Goal: Task Accomplishment & Management: Manage account settings

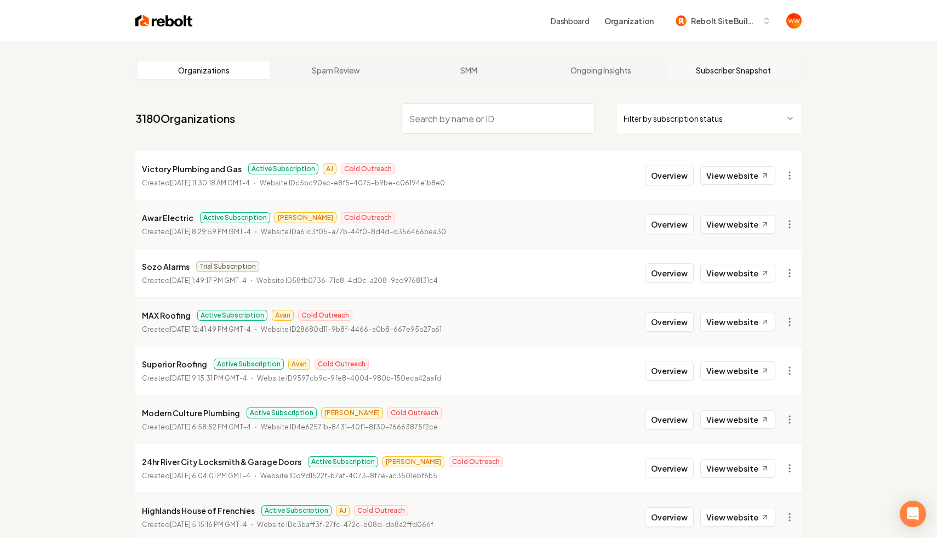
click at [711, 78] on link "Subscriber Snapshot" at bounding box center [733, 70] width 133 height 18
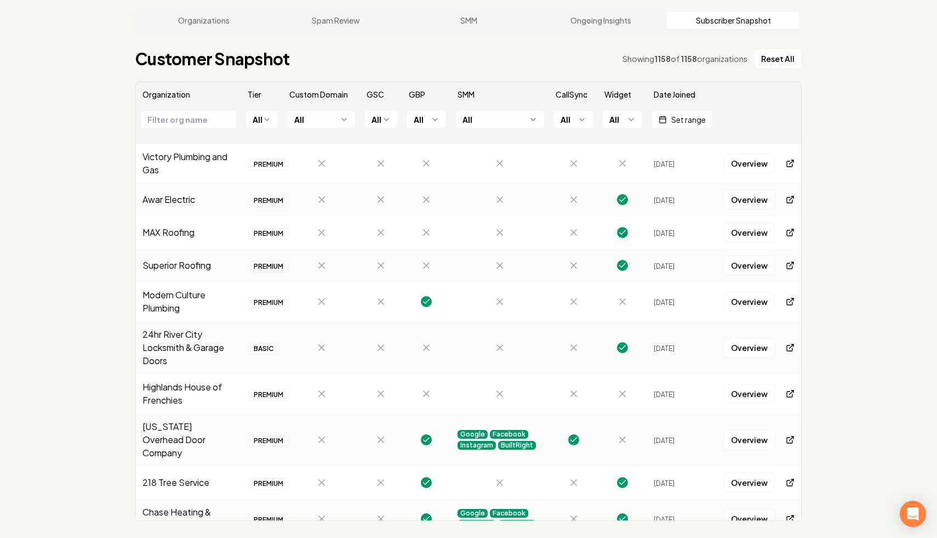
click at [864, 279] on div "Organizations Spam Review SMM Ongoing Insights Subscriber Snapshot Customer Sna…" at bounding box center [468, 265] width 937 height 546
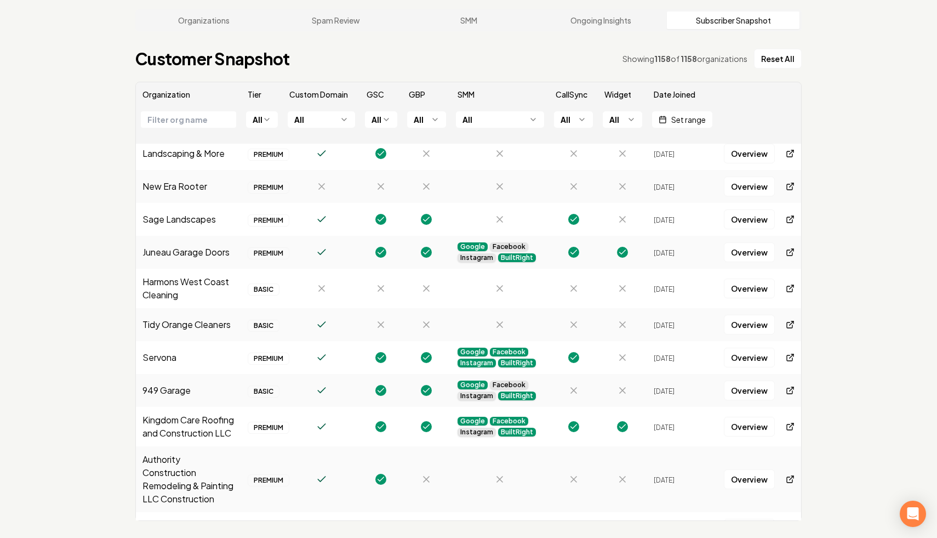
scroll to position [1610, 0]
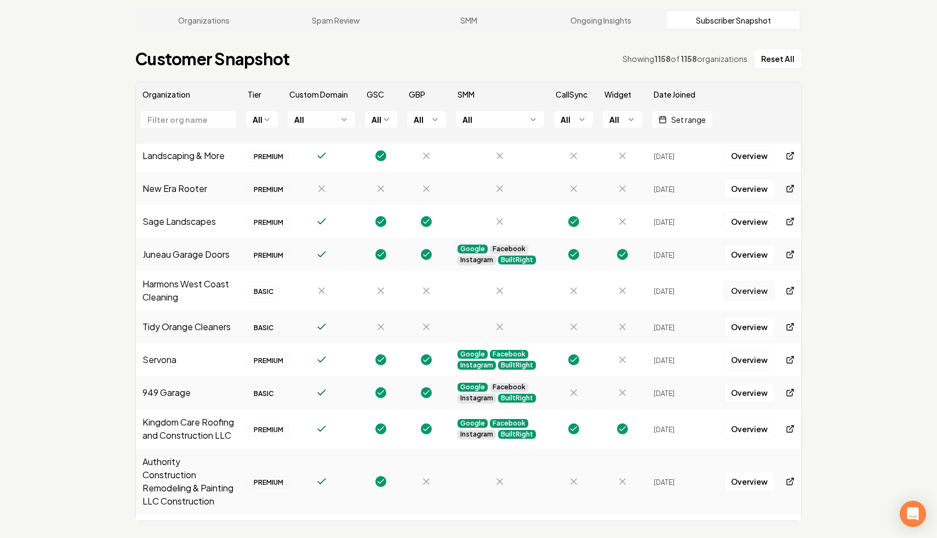
click at [756, 281] on link "Overview" at bounding box center [749, 291] width 51 height 20
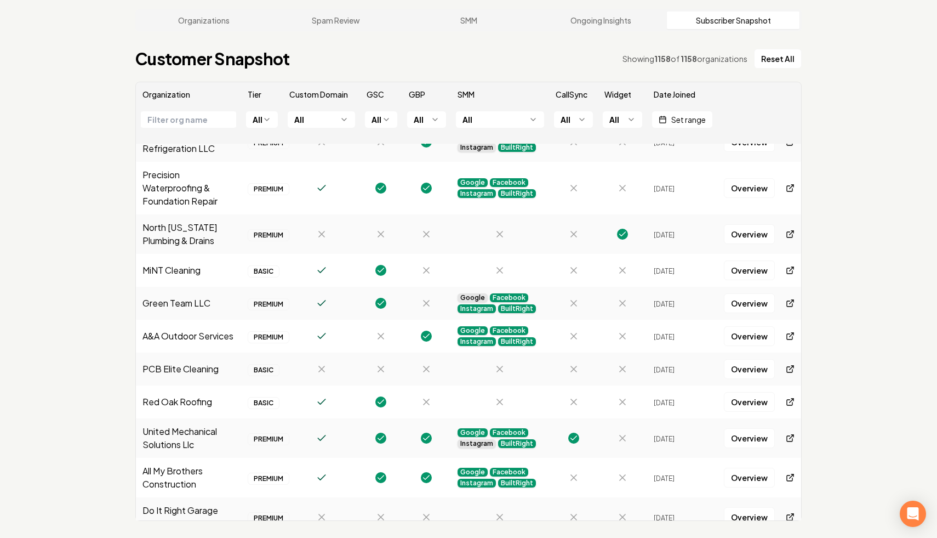
scroll to position [2610, 0]
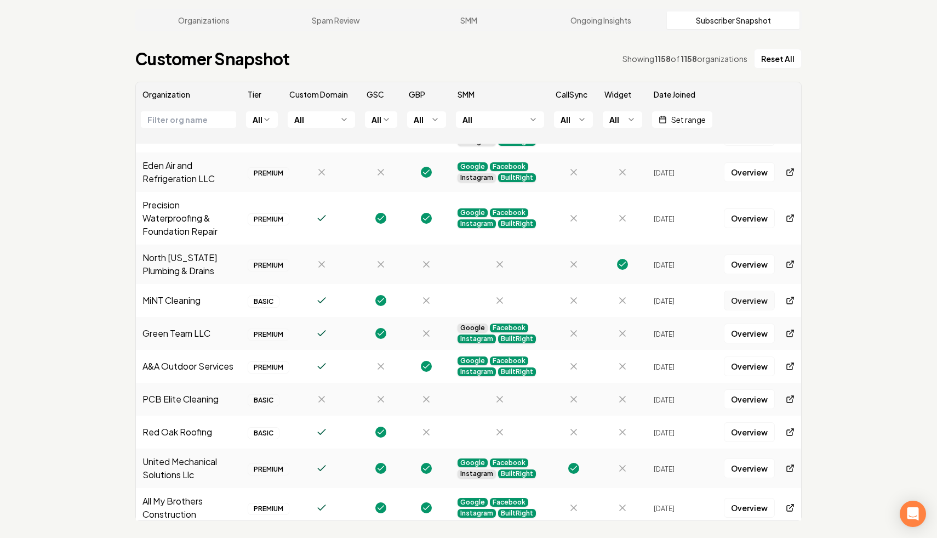
click at [742, 295] on link "Overview" at bounding box center [749, 301] width 51 height 20
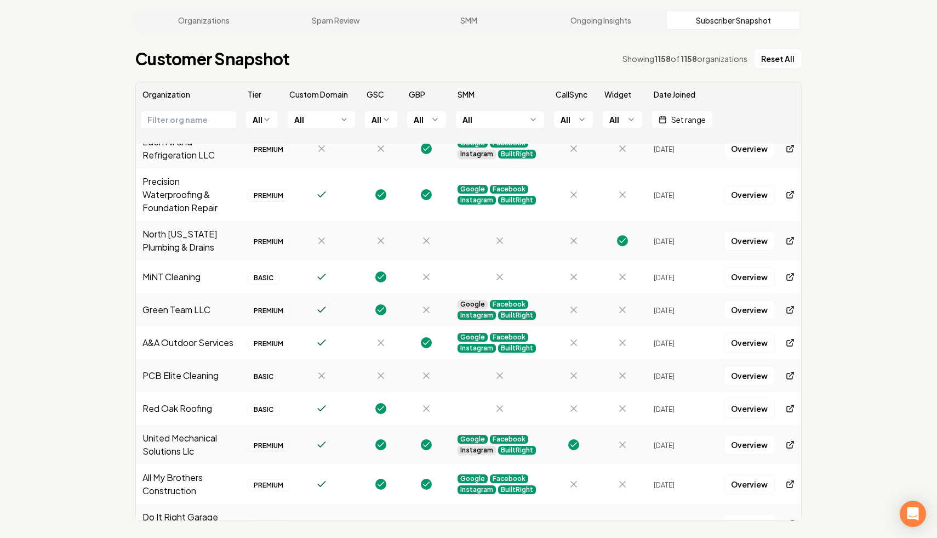
scroll to position [2635, 0]
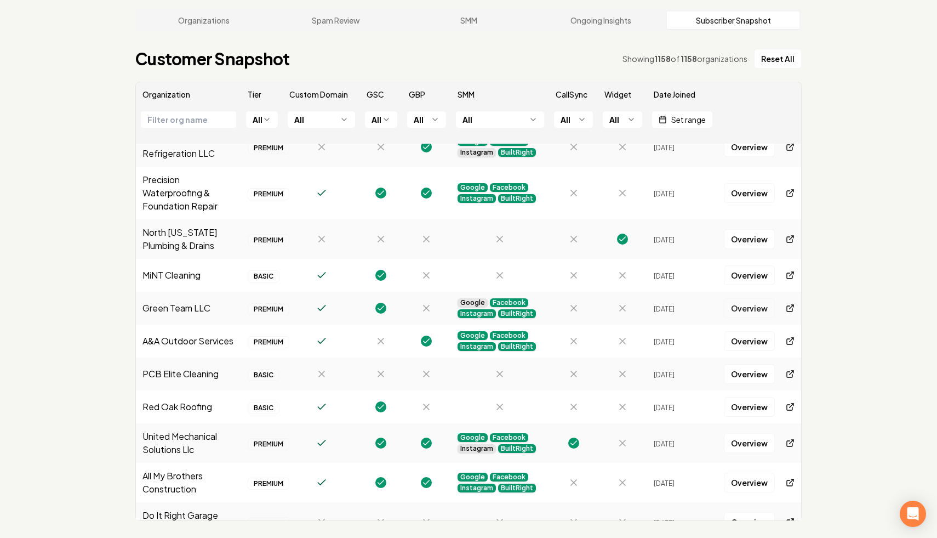
click at [746, 298] on link "Overview" at bounding box center [749, 308] width 51 height 20
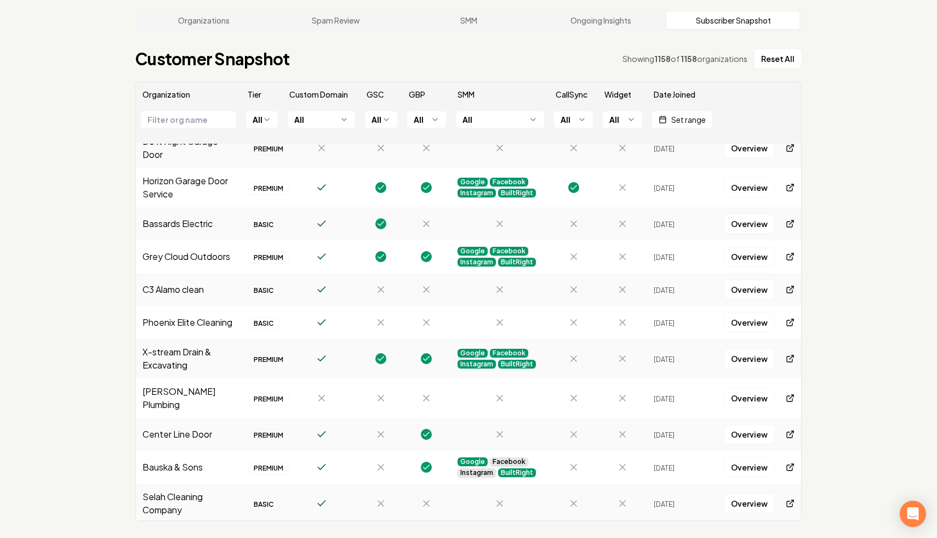
scroll to position [3015, 0]
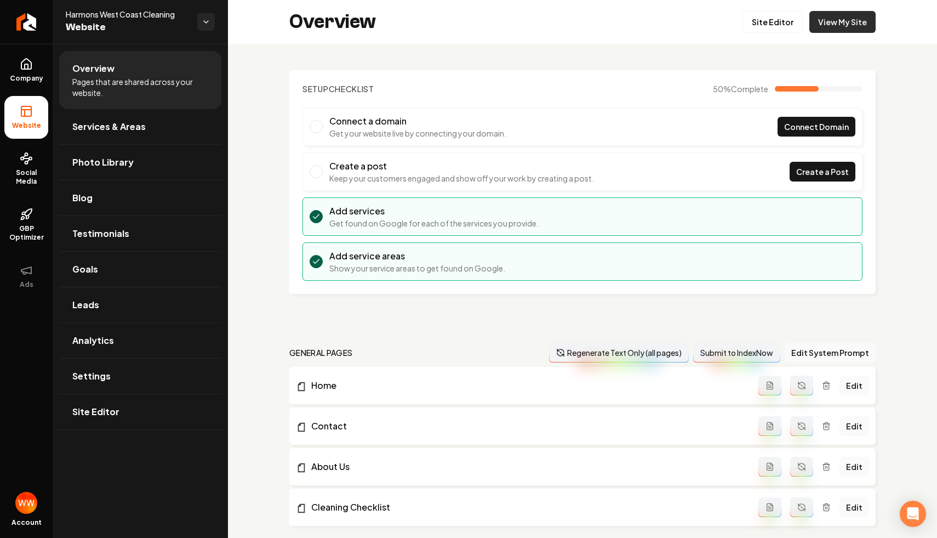
click at [841, 17] on link "View My Site" at bounding box center [843, 22] width 66 height 22
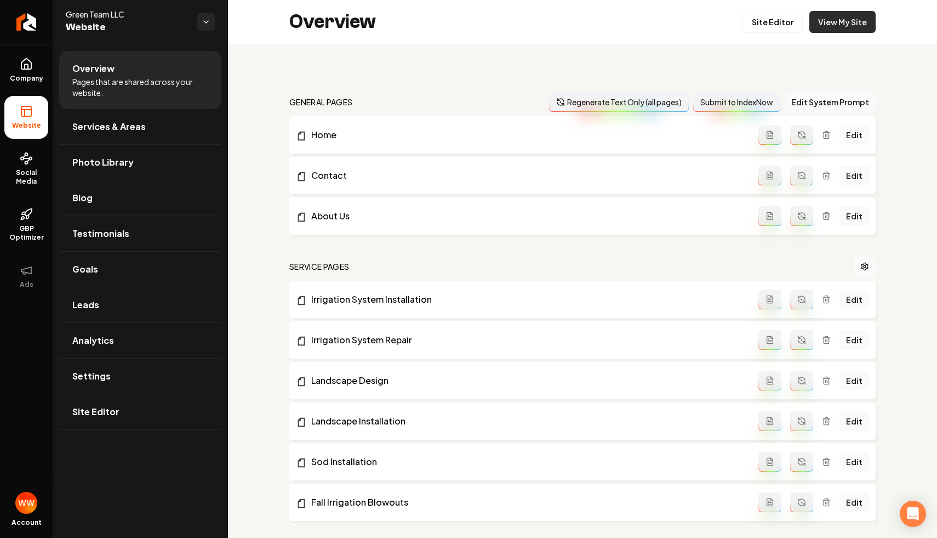
click at [850, 27] on link "View My Site" at bounding box center [843, 22] width 66 height 22
click at [163, 306] on link "Leads" at bounding box center [140, 304] width 162 height 35
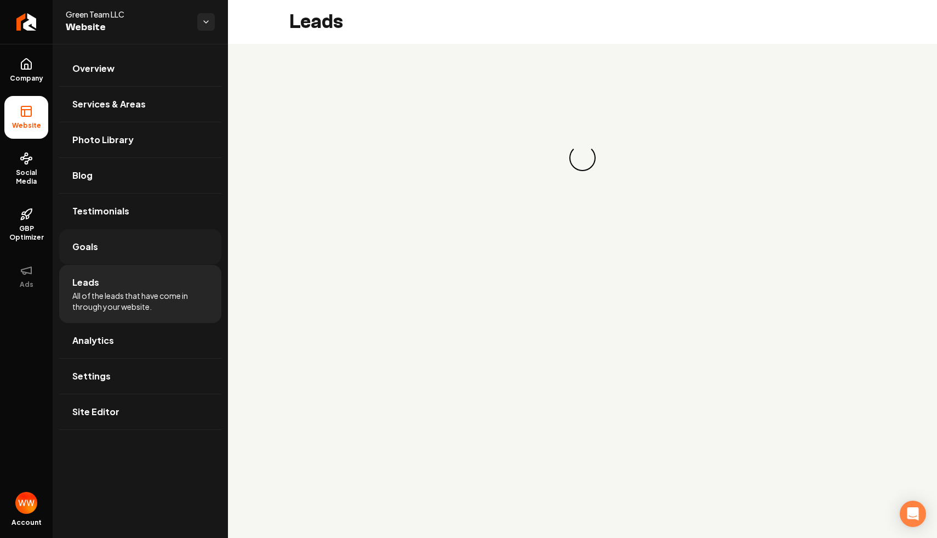
click at [156, 263] on link "Goals" at bounding box center [140, 246] width 162 height 35
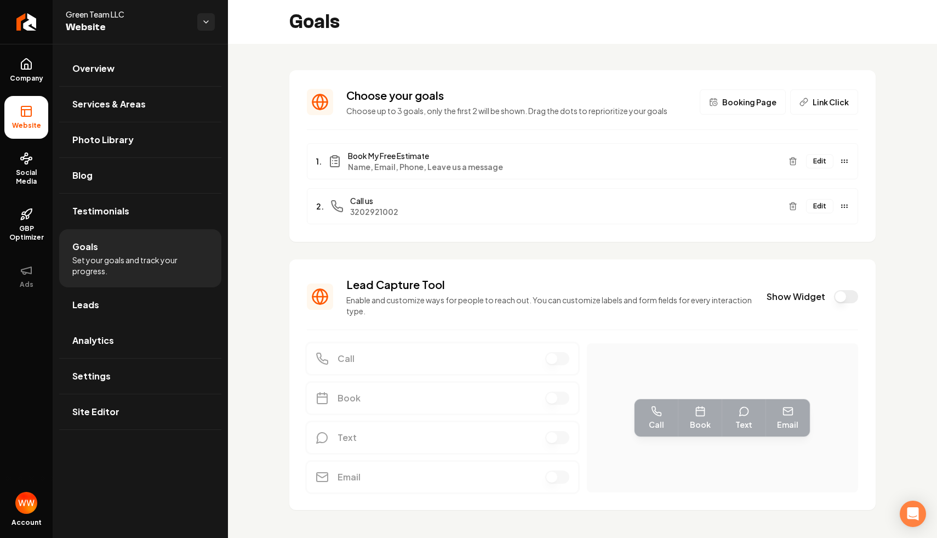
scroll to position [16, 0]
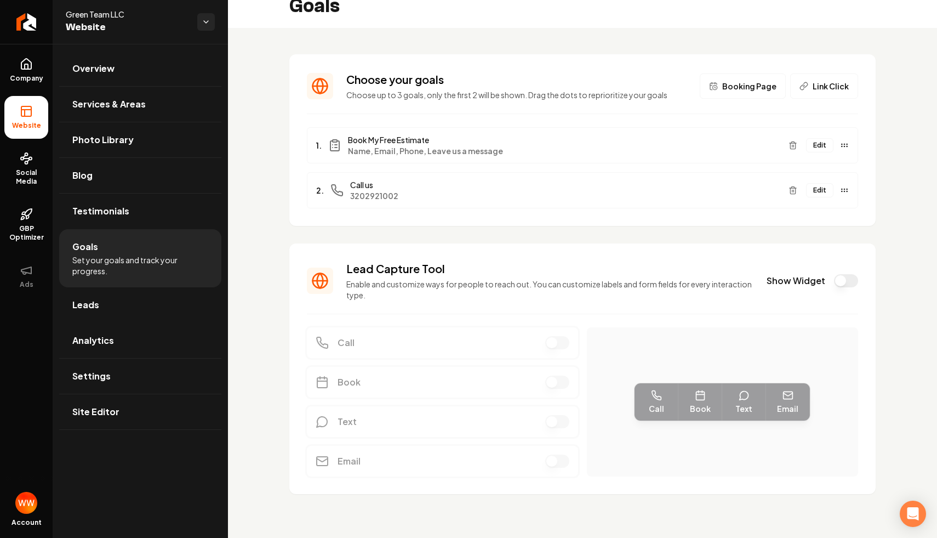
click at [838, 279] on button "Show Widget" at bounding box center [846, 280] width 24 height 13
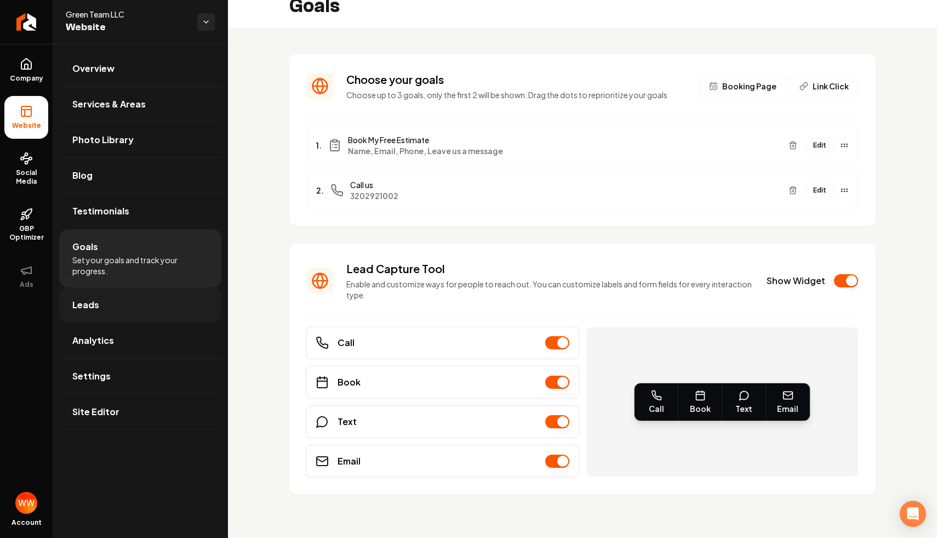
click at [146, 294] on link "Leads" at bounding box center [140, 304] width 162 height 35
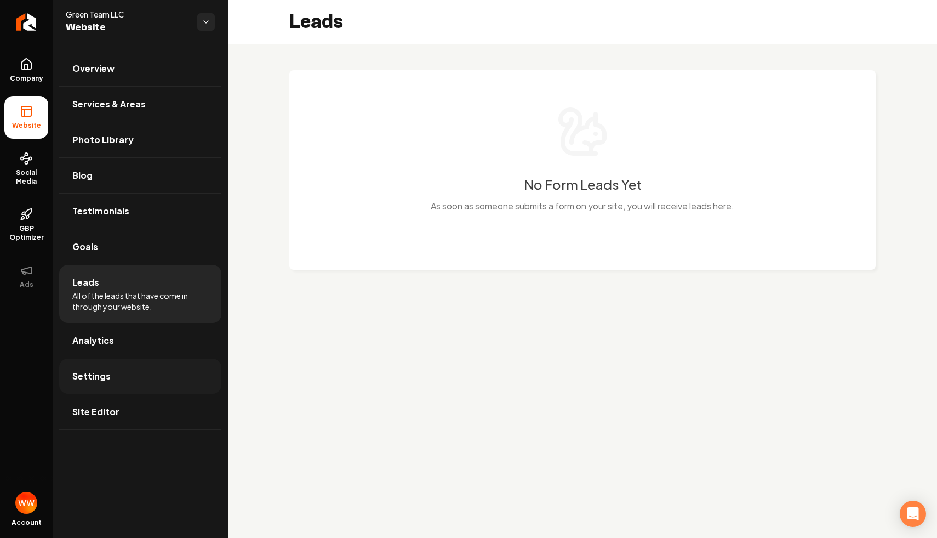
click at [144, 369] on link "Settings" at bounding box center [140, 375] width 162 height 35
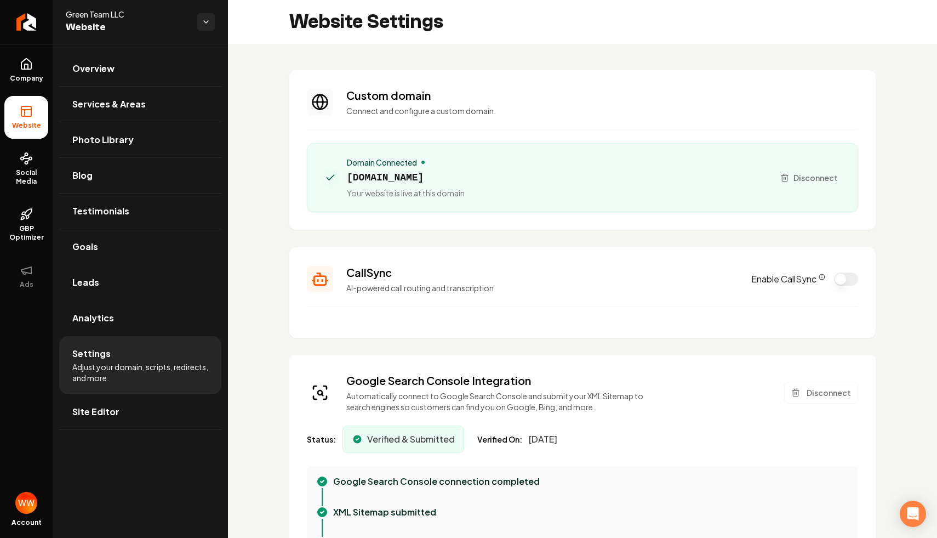
click at [845, 279] on button "Enable CallSync" at bounding box center [846, 278] width 24 height 13
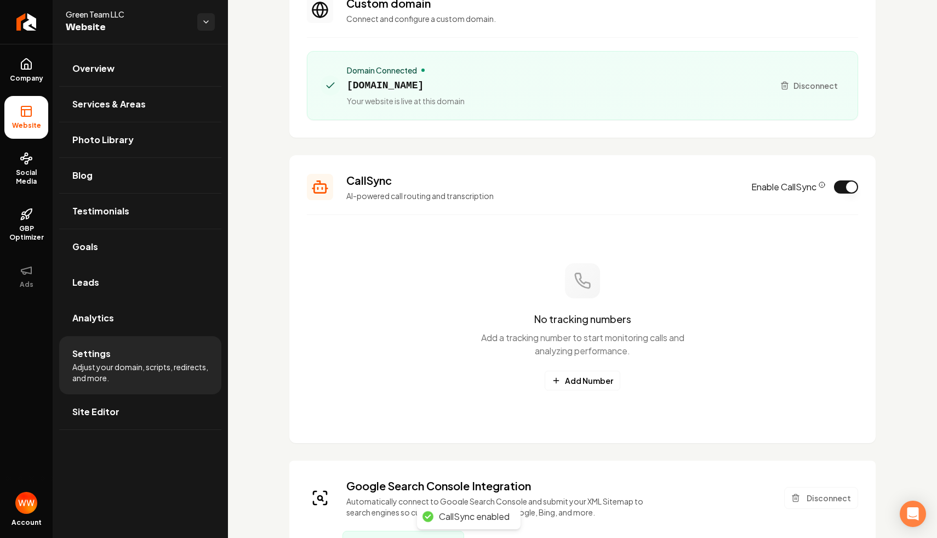
scroll to position [141, 0]
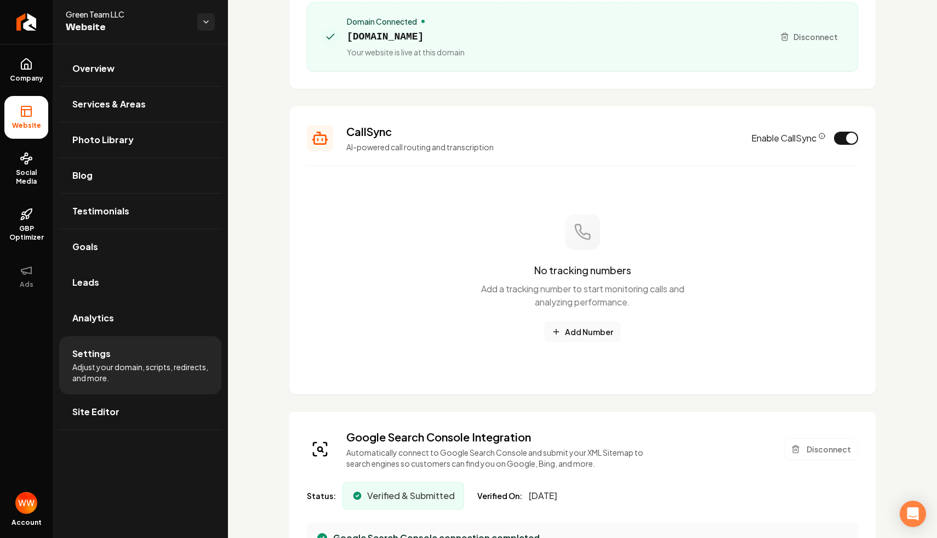
click at [582, 323] on button "Add Number" at bounding box center [583, 332] width 76 height 20
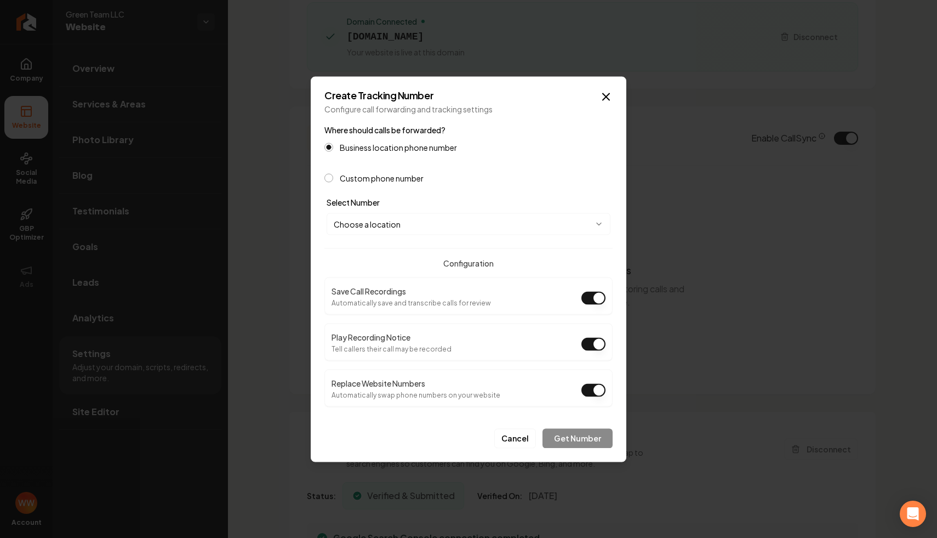
click at [431, 226] on button "Choose a location" at bounding box center [469, 224] width 284 height 22
select select "**********"
click at [475, 265] on h4 "Configuration" at bounding box center [468, 262] width 288 height 11
click at [582, 345] on button "Play Recording Notice" at bounding box center [594, 343] width 24 height 13
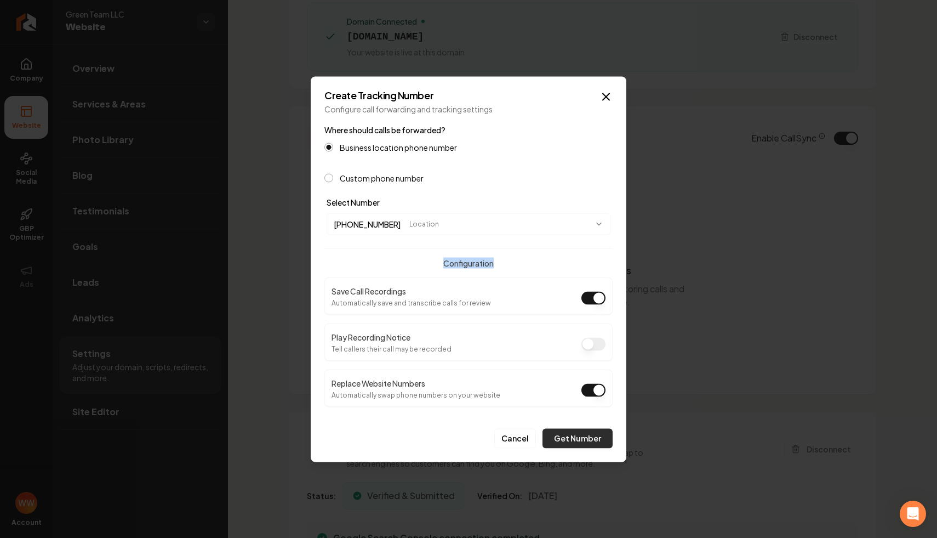
click at [568, 440] on button "Get Number" at bounding box center [578, 438] width 70 height 20
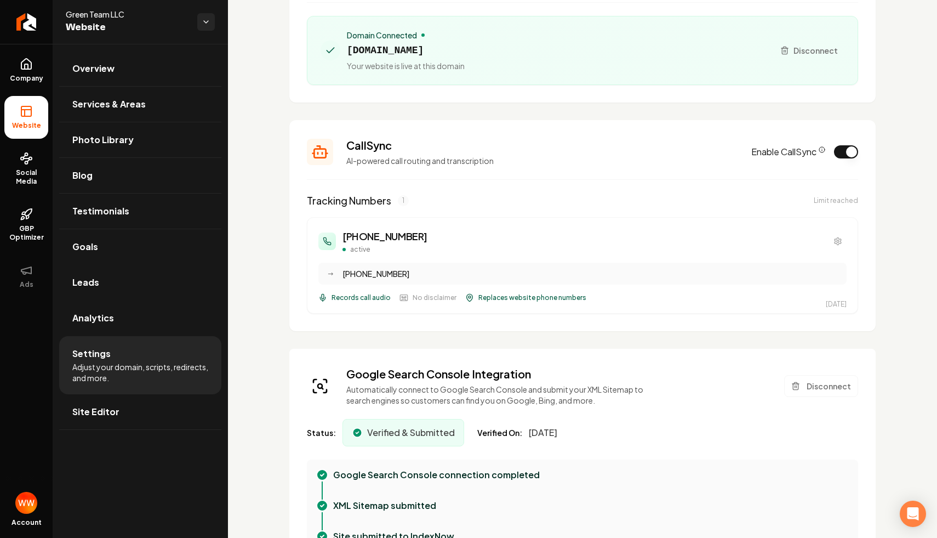
scroll to position [121, 0]
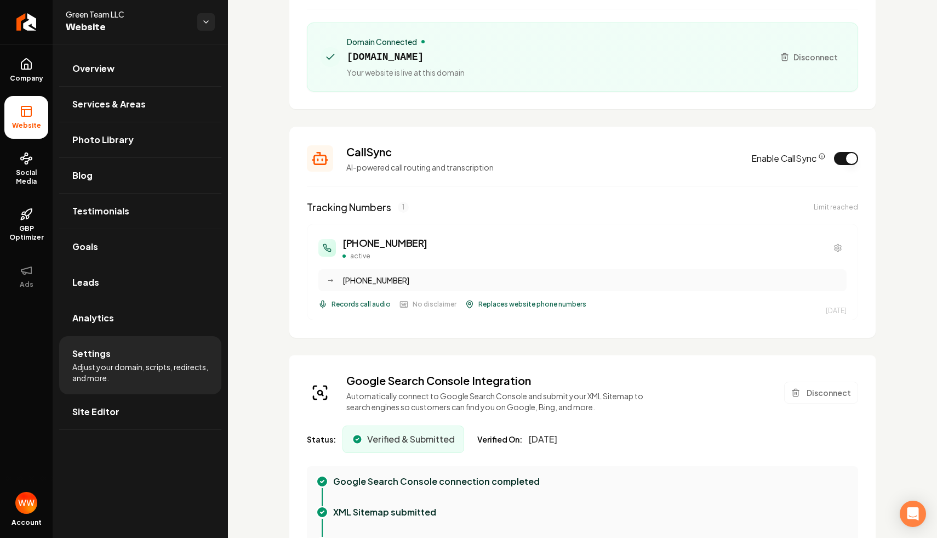
click at [404, 208] on span "1" at bounding box center [403, 207] width 11 height 11
click at [555, 233] on div "(320) 666-0014 active → (320) 292-1002 Records call audio No disclaimer Replace…" at bounding box center [582, 272] width 551 height 96
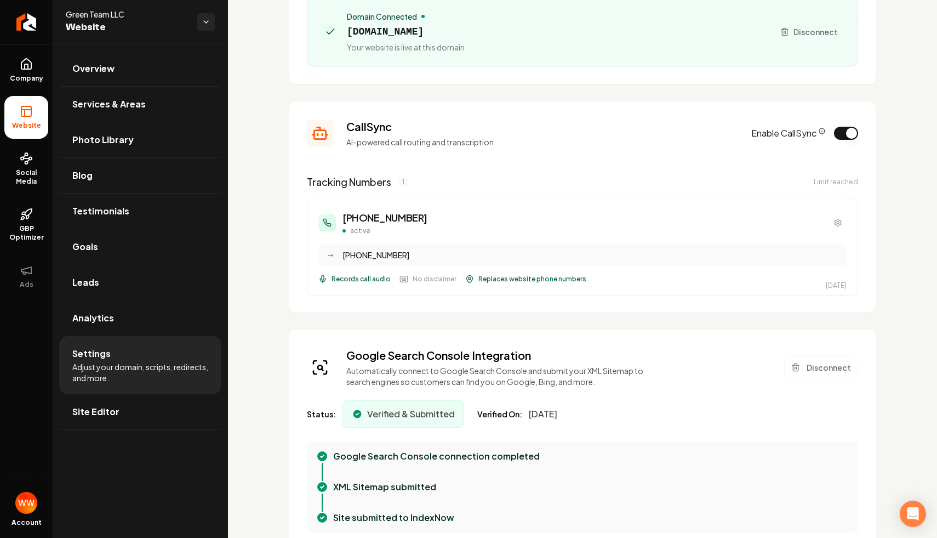
scroll to position [127, 0]
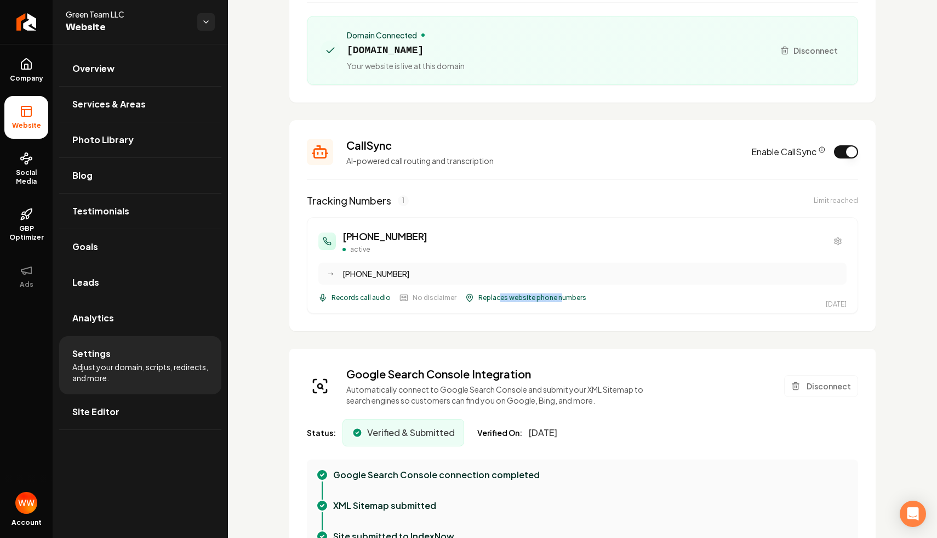
drag, startPoint x: 556, startPoint y: 295, endPoint x: 497, endPoint y: 301, distance: 59.5
click at [497, 301] on span "Replaces website phone numbers" at bounding box center [533, 297] width 108 height 9
click at [540, 315] on section "CallSync AI-powered call routing and transcription Enable CallSync Tracking Num…" at bounding box center [582, 225] width 586 height 211
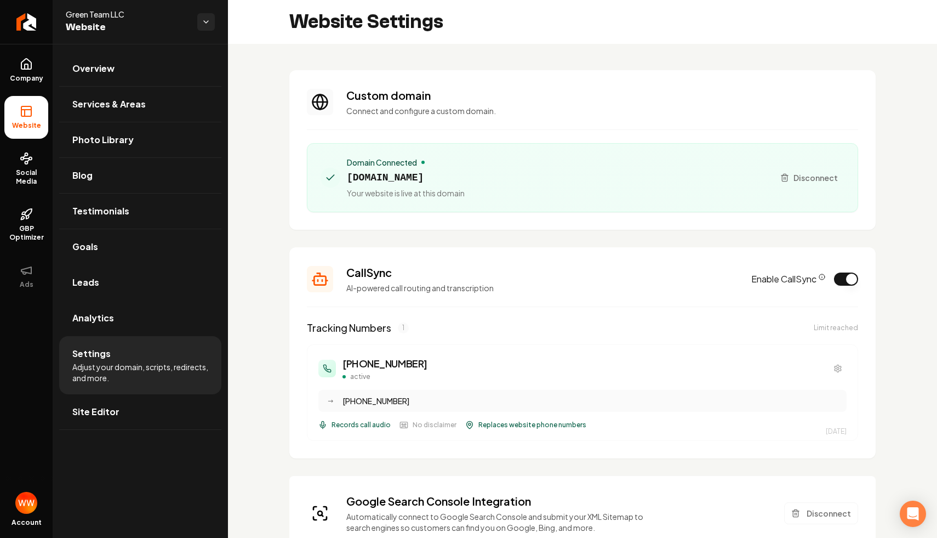
scroll to position [1, 0]
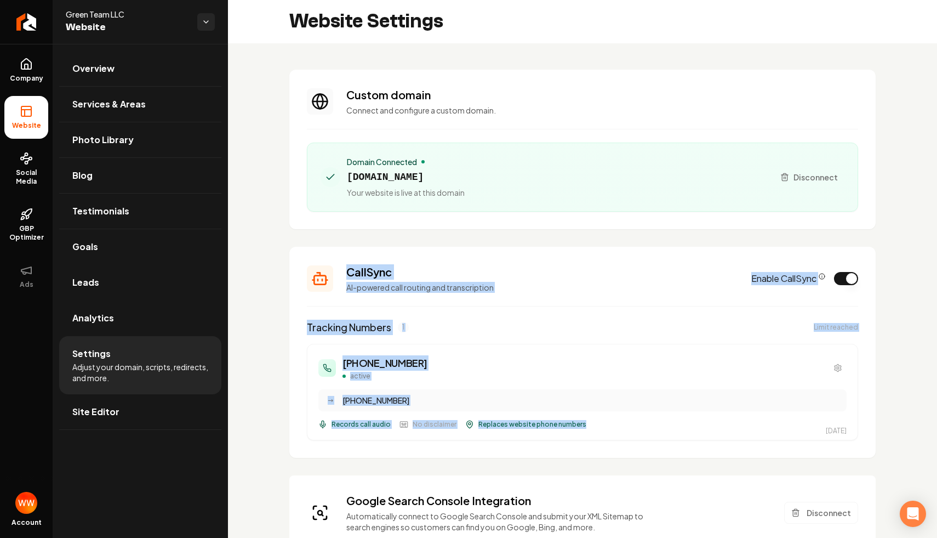
drag, startPoint x: 561, startPoint y: 249, endPoint x: 852, endPoint y: 434, distance: 344.7
click at [852, 434] on section "CallSync AI-powered call routing and transcription Enable CallSync Tracking Num…" at bounding box center [582, 352] width 586 height 211
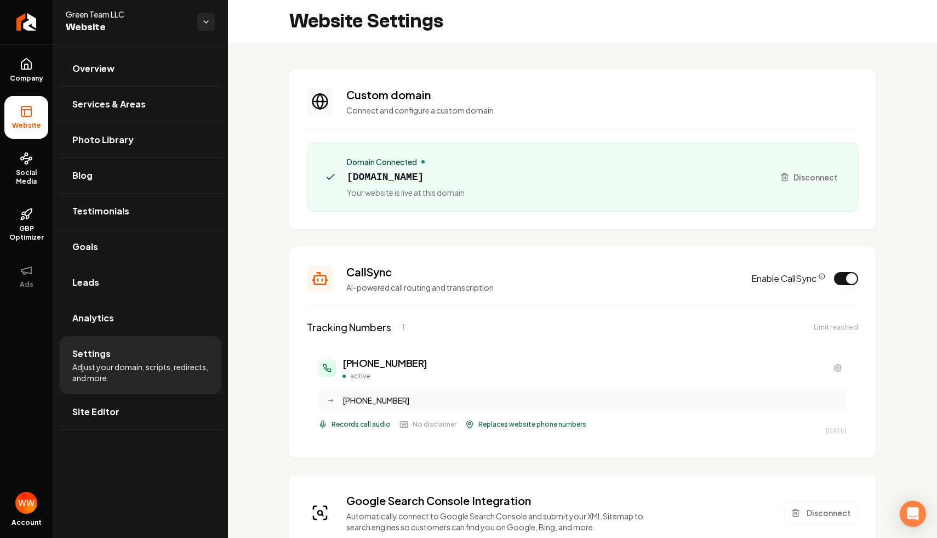
scroll to position [0, 0]
